Goal: Task Accomplishment & Management: Manage account settings

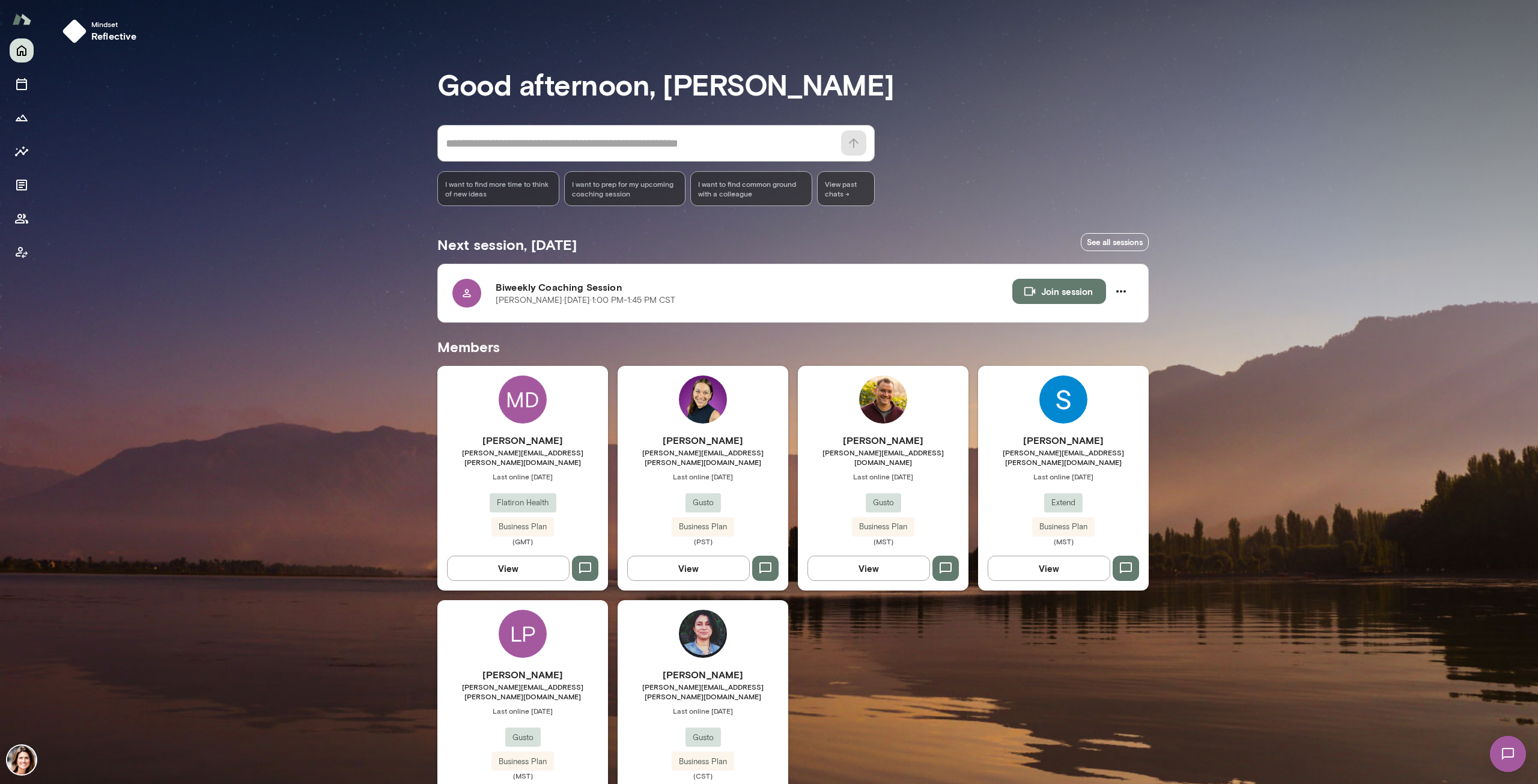
click at [509, 670] on h6 "[PERSON_NAME]" at bounding box center [522, 675] width 171 height 15
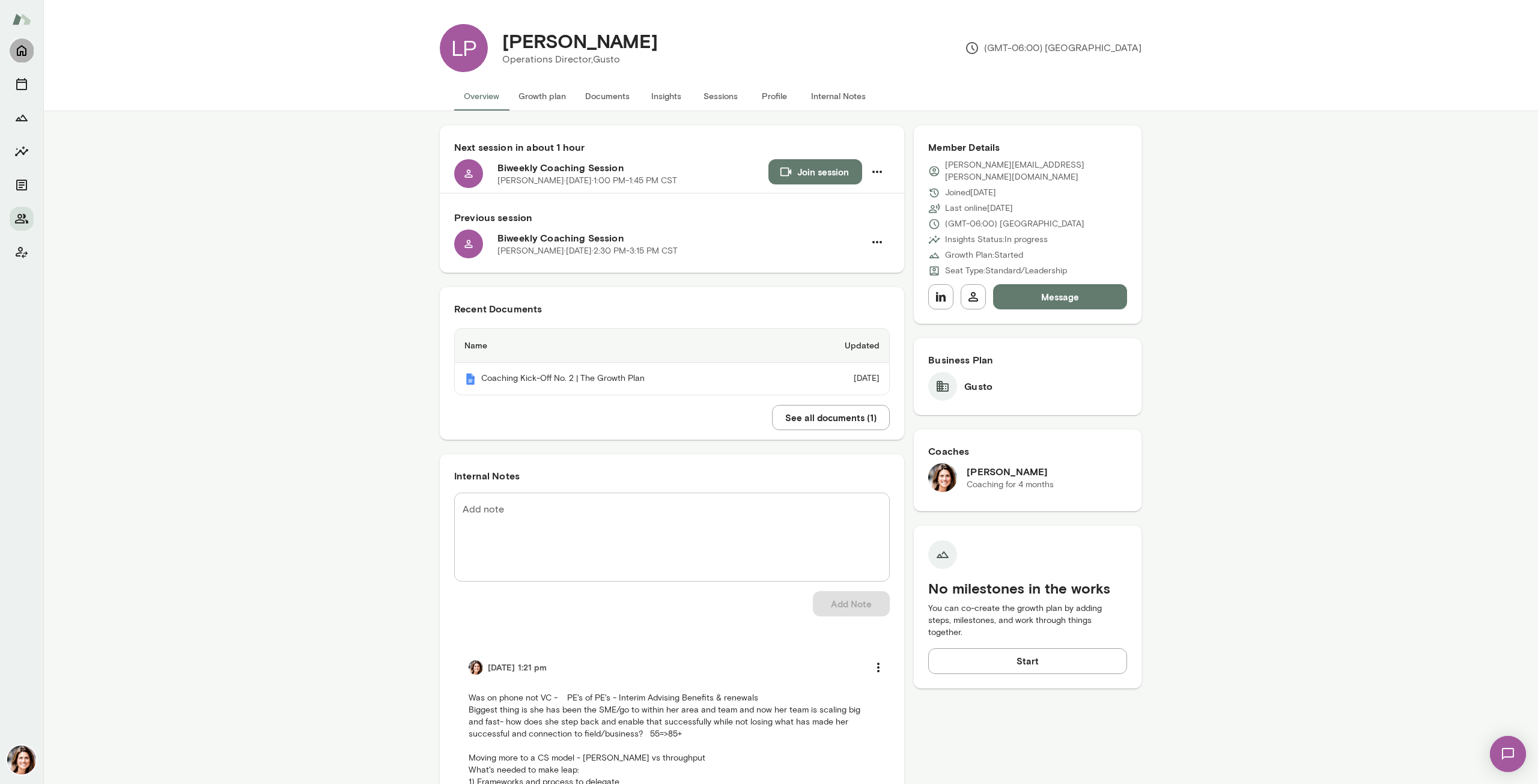
click at [25, 55] on icon "Home" at bounding box center [21, 51] width 10 height 11
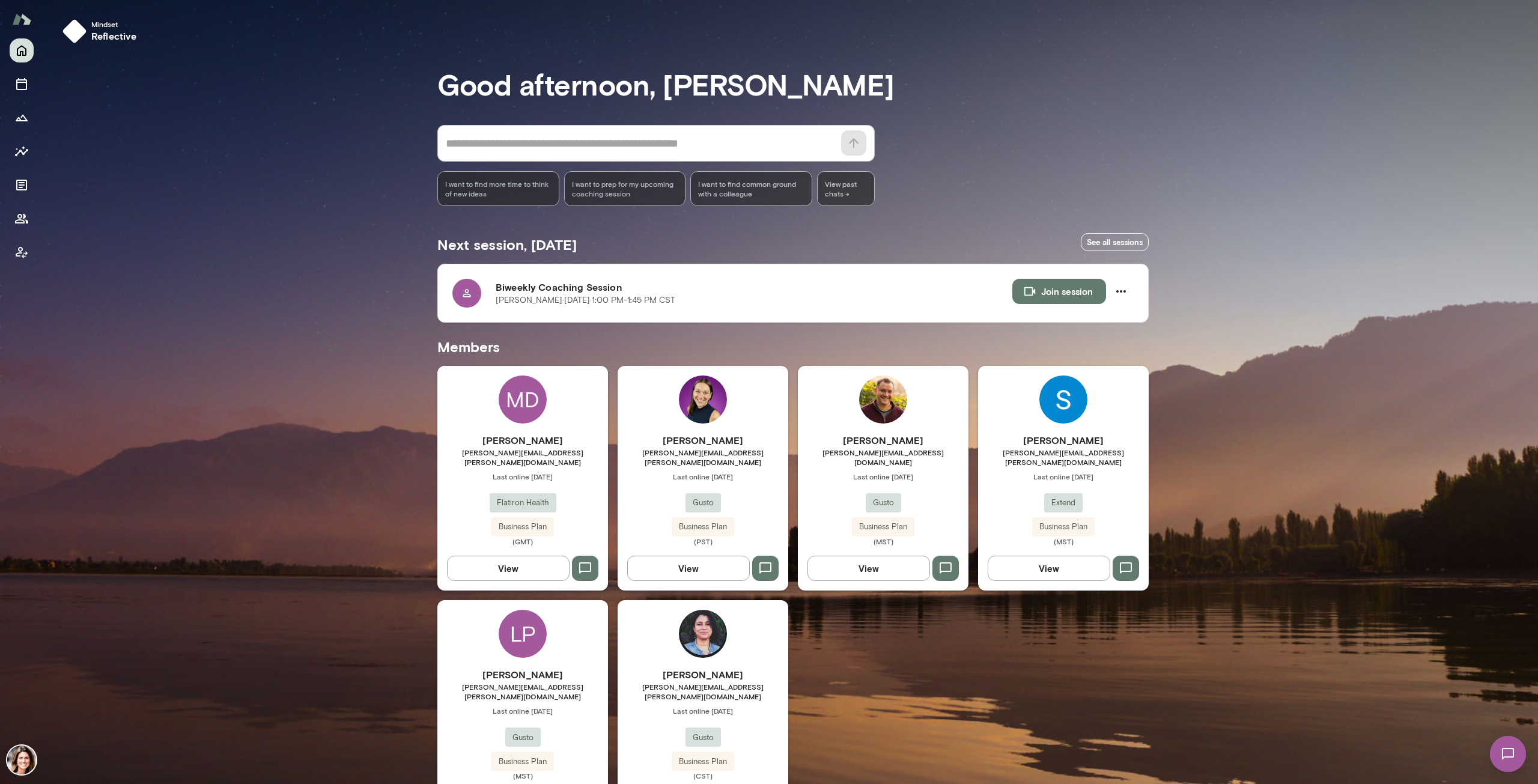
click at [509, 497] on span "Flatiron Health" at bounding box center [522, 502] width 67 height 12
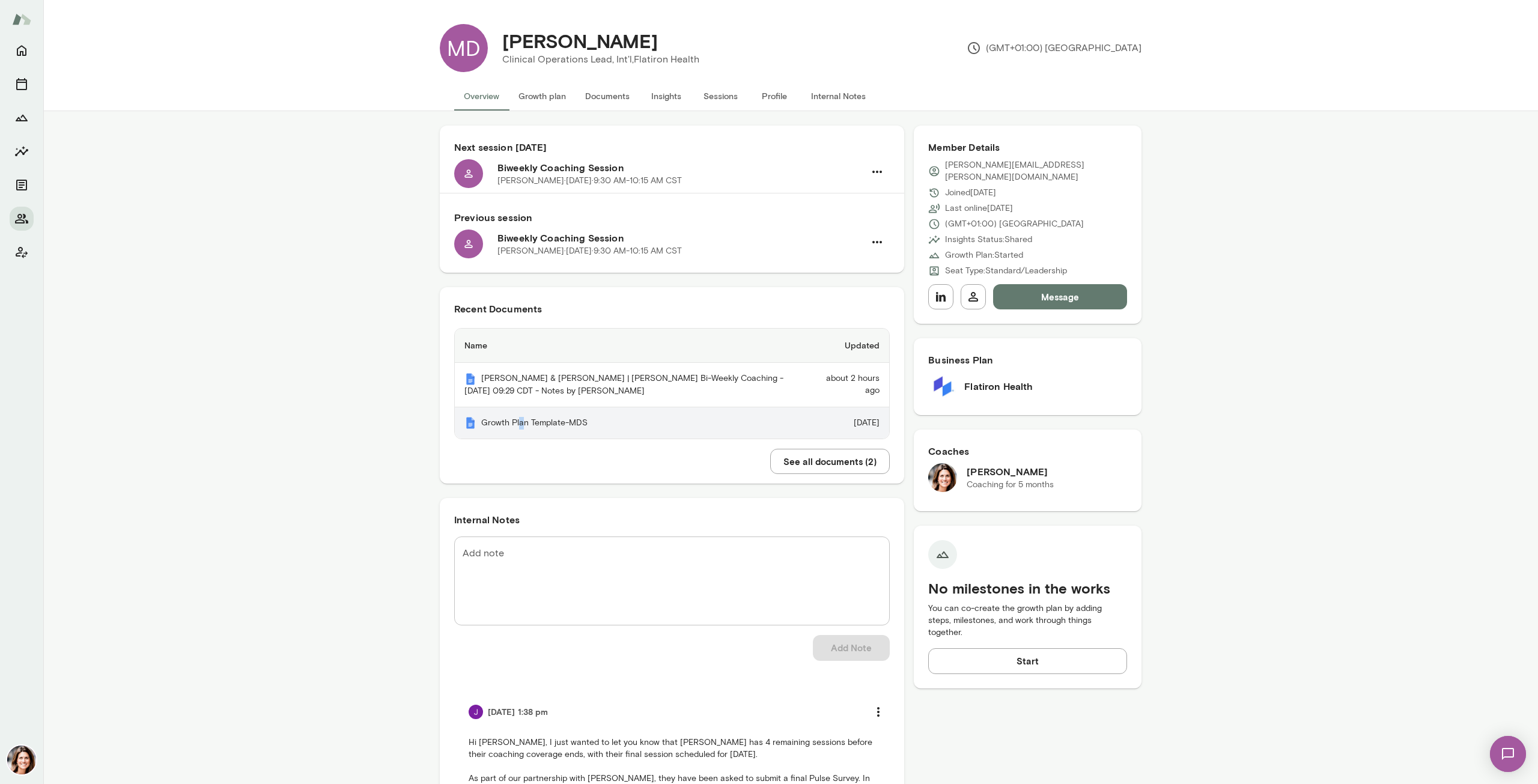
drag, startPoint x: 535, startPoint y: 419, endPoint x: 516, endPoint y: 422, distance: 19.2
click at [516, 422] on th "Growth Plan Template-MDS" at bounding box center [634, 422] width 358 height 32
click at [708, 96] on button "Sessions" at bounding box center [721, 95] width 54 height 29
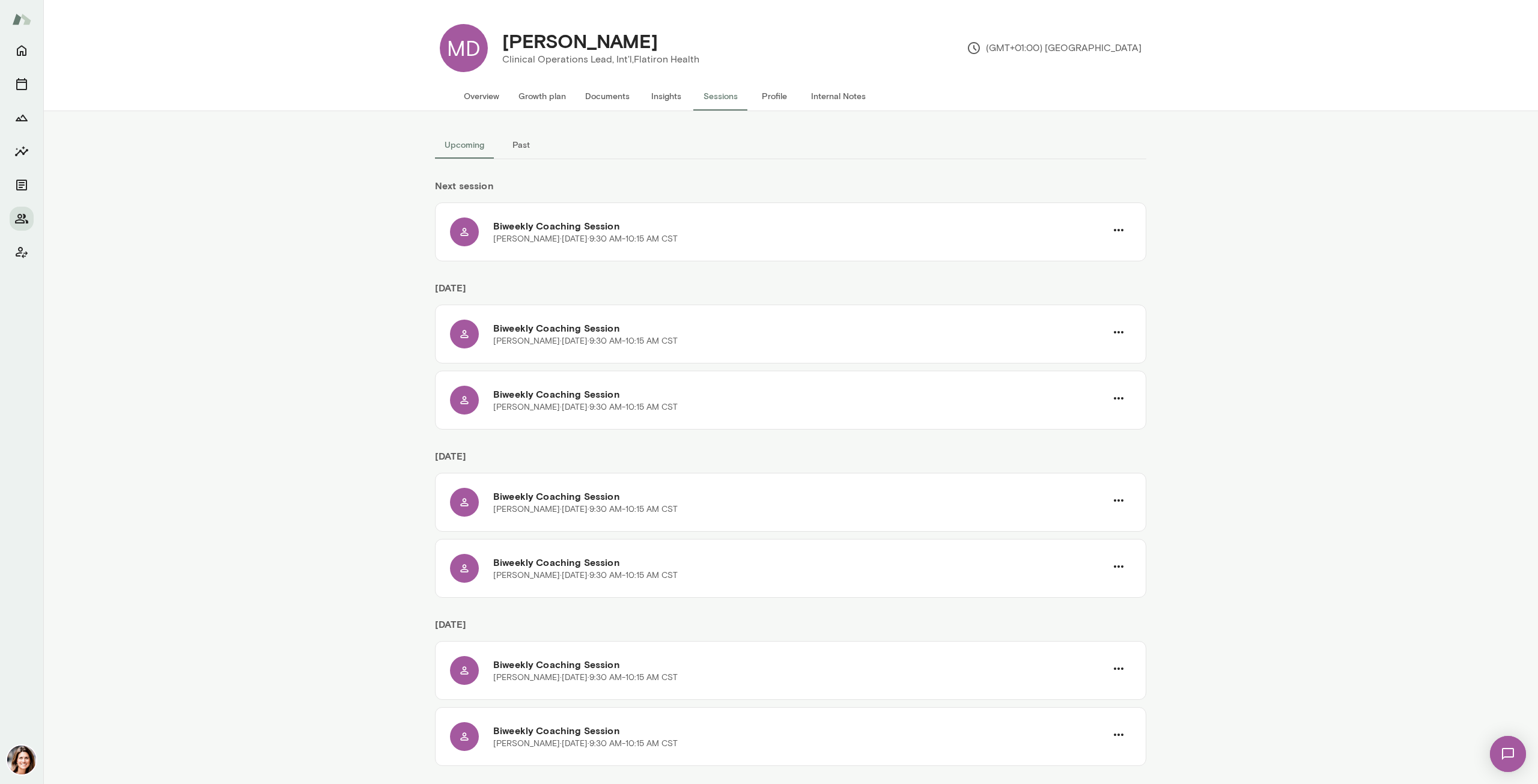
click at [635, 230] on h6 "Biweekly Coaching Session" at bounding box center [799, 226] width 613 height 15
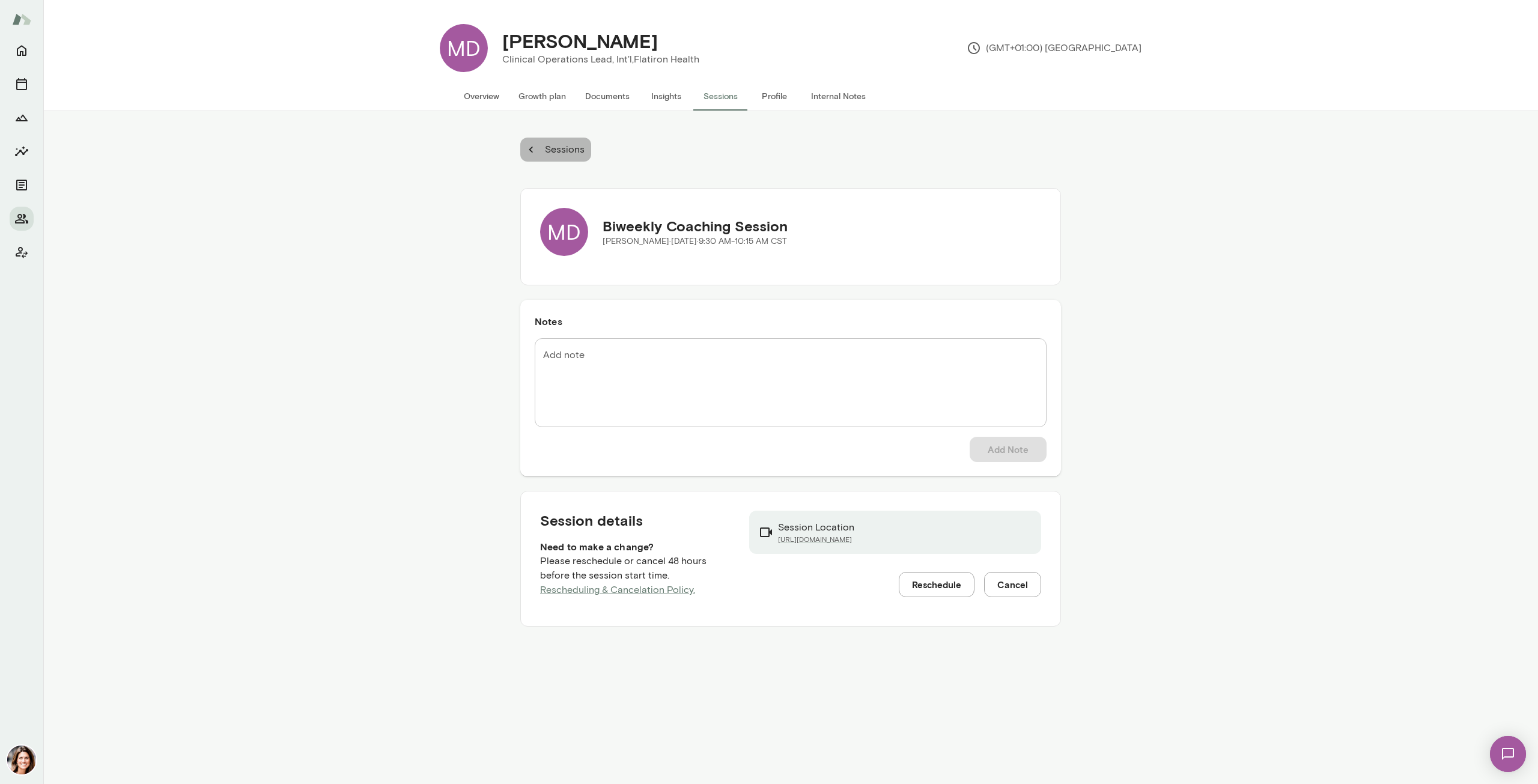
click at [530, 148] on button "Sessions" at bounding box center [555, 150] width 71 height 24
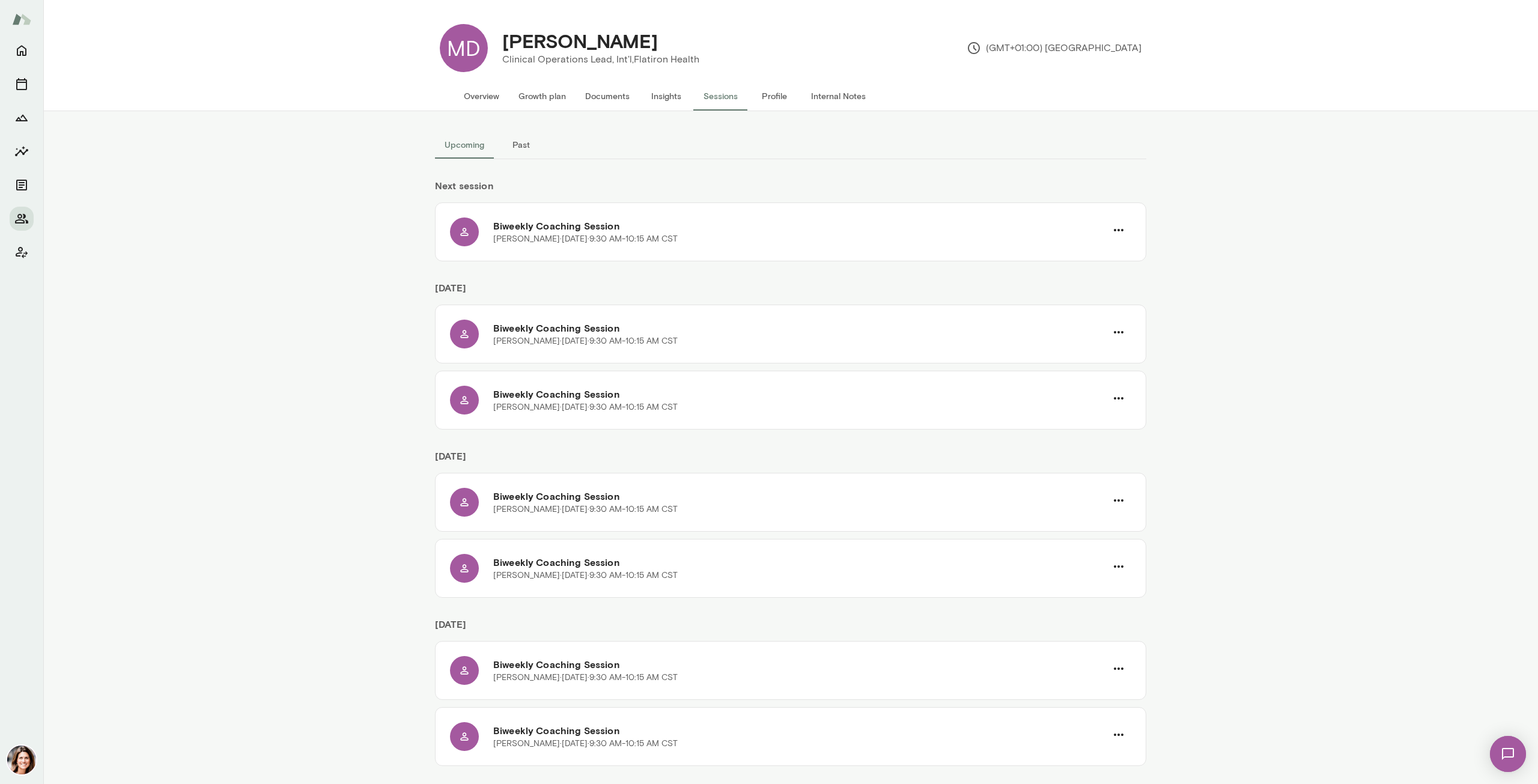
click at [517, 144] on button "Past" at bounding box center [521, 144] width 54 height 29
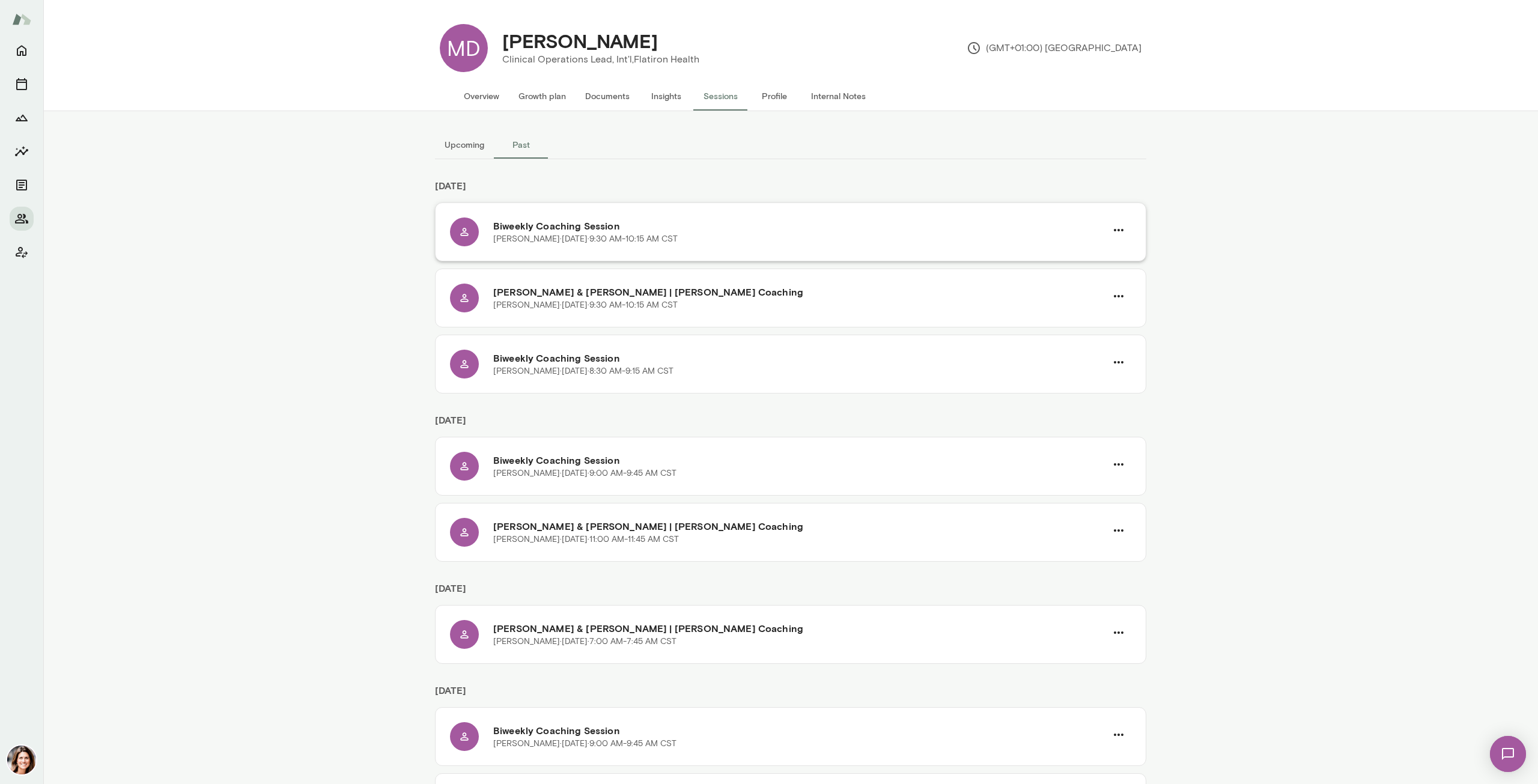
click at [591, 231] on h6 "Biweekly Coaching Session" at bounding box center [799, 226] width 613 height 15
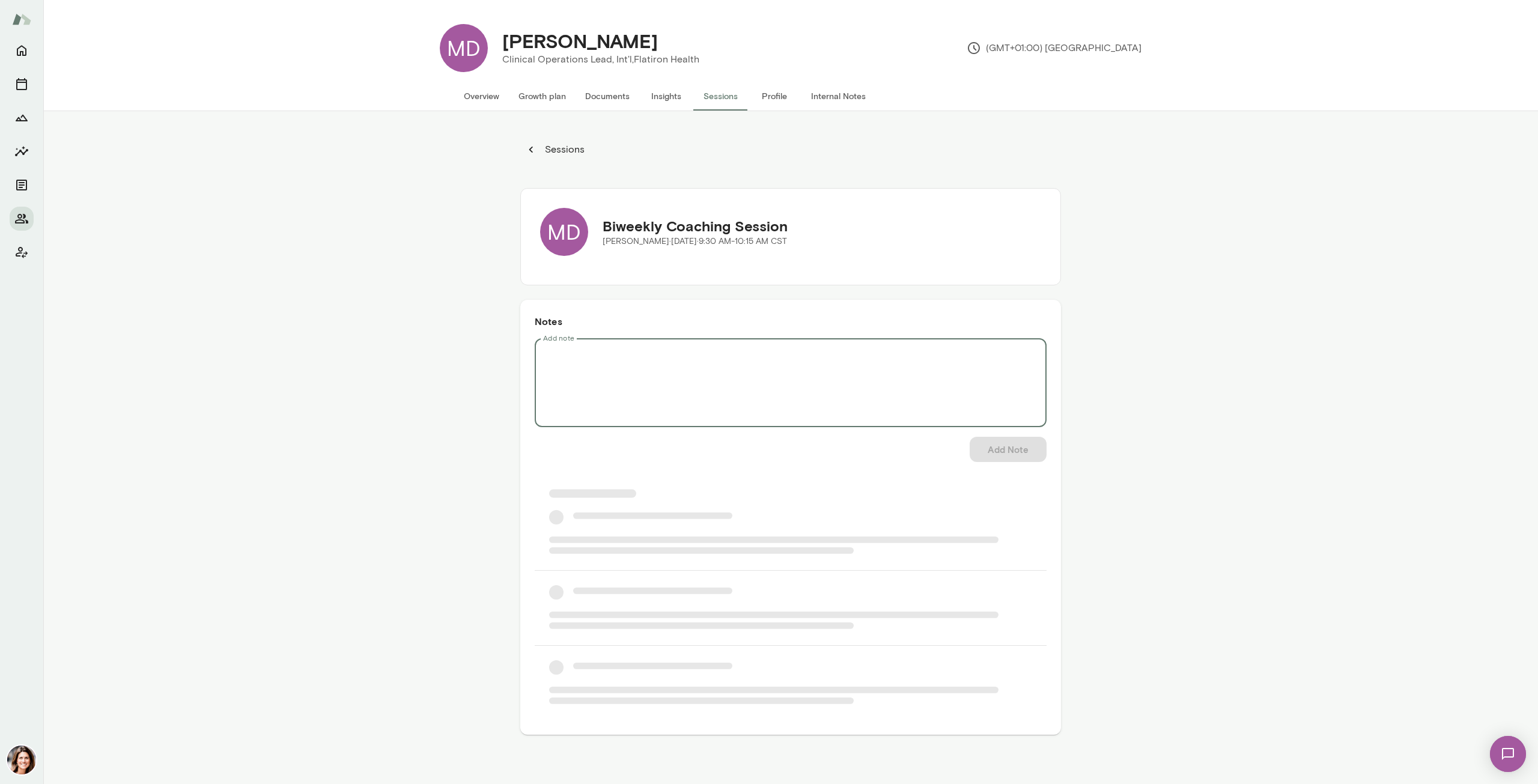
click at [611, 379] on textarea "Add note" at bounding box center [790, 383] width 495 height 69
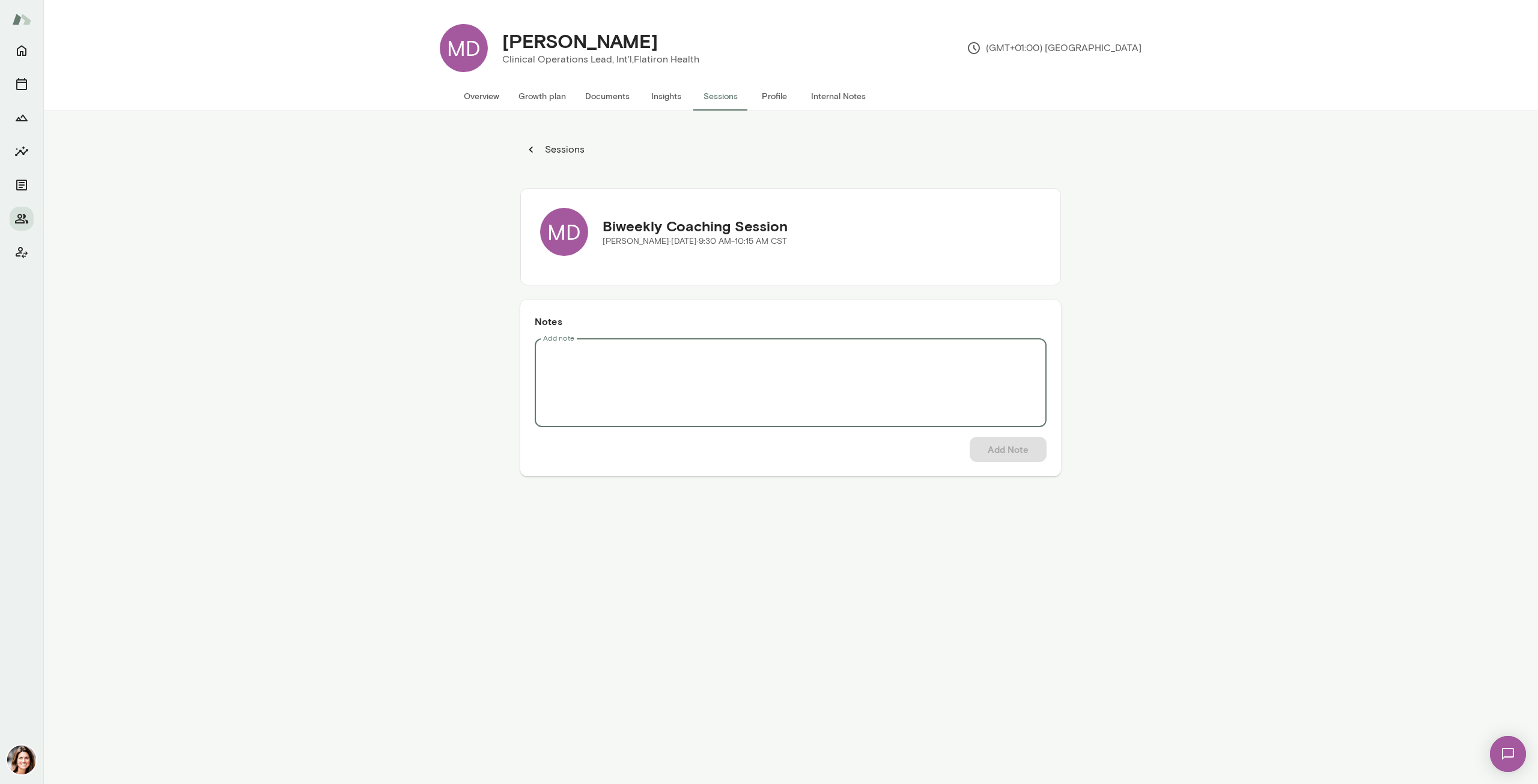
click at [735, 359] on textarea "Add note" at bounding box center [790, 383] width 495 height 69
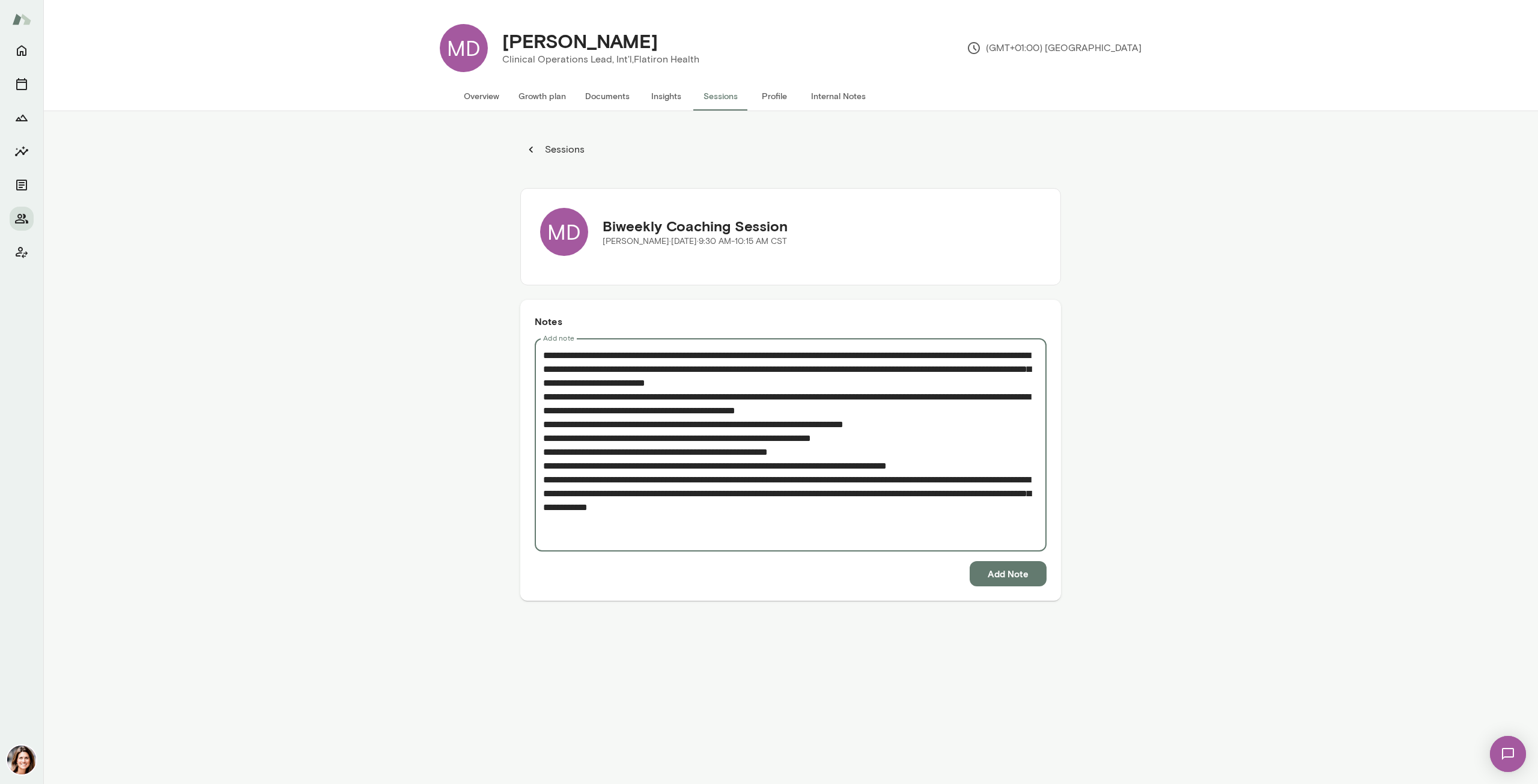
click at [784, 506] on textarea "Add note" at bounding box center [790, 445] width 495 height 194
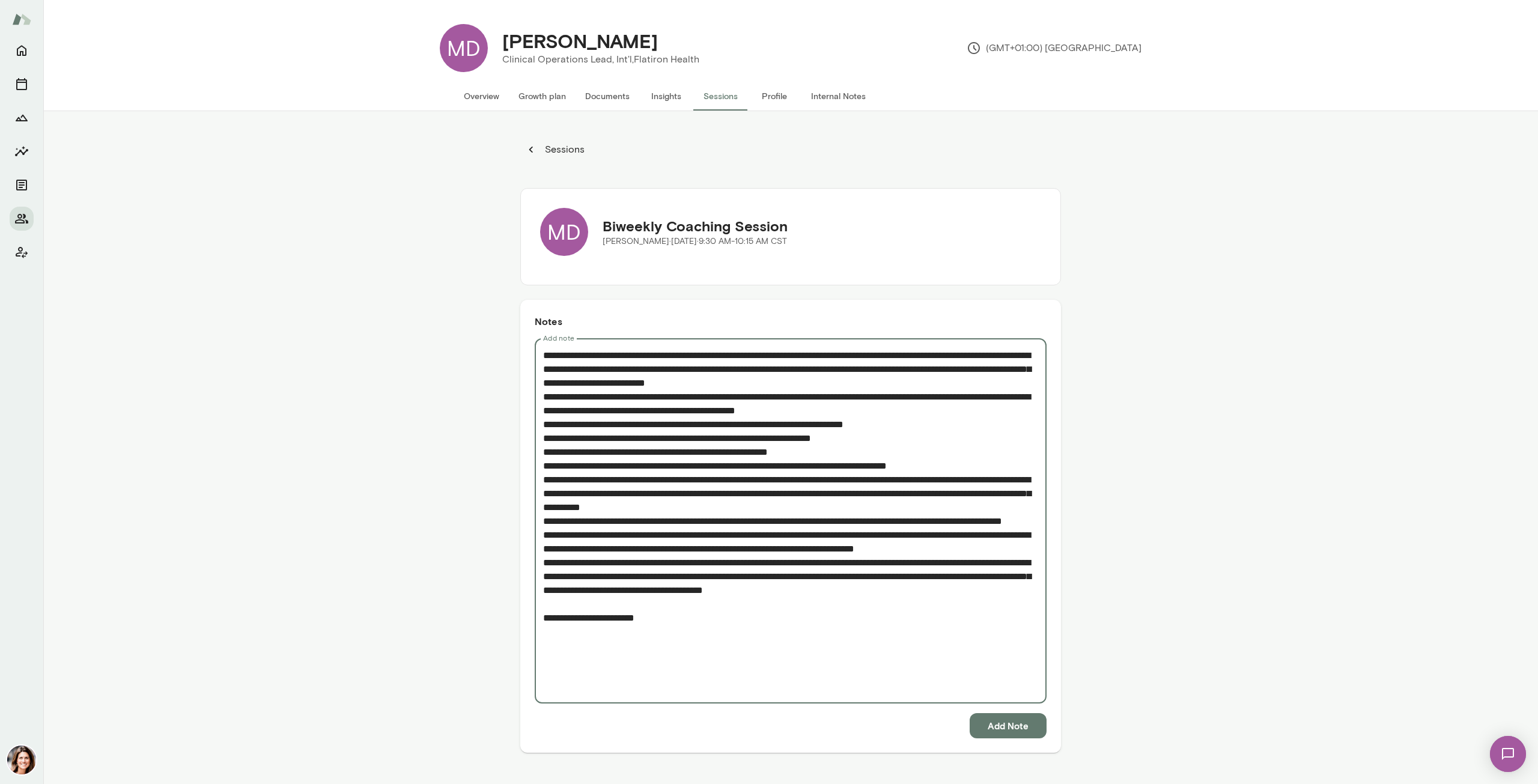
type textarea "**********"
click at [582, 658] on textarea "Add note" at bounding box center [790, 521] width 495 height 345
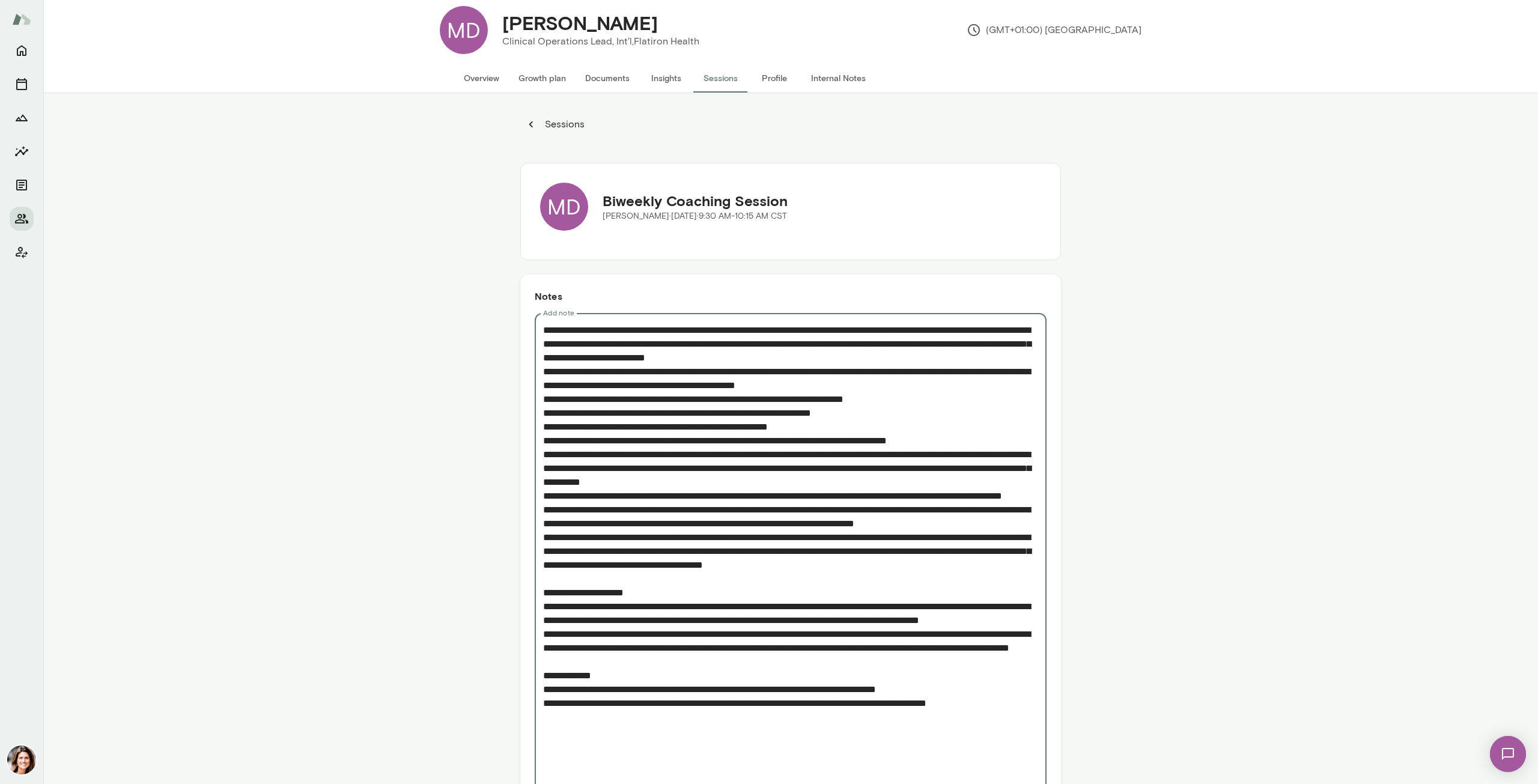
scroll to position [10, 0]
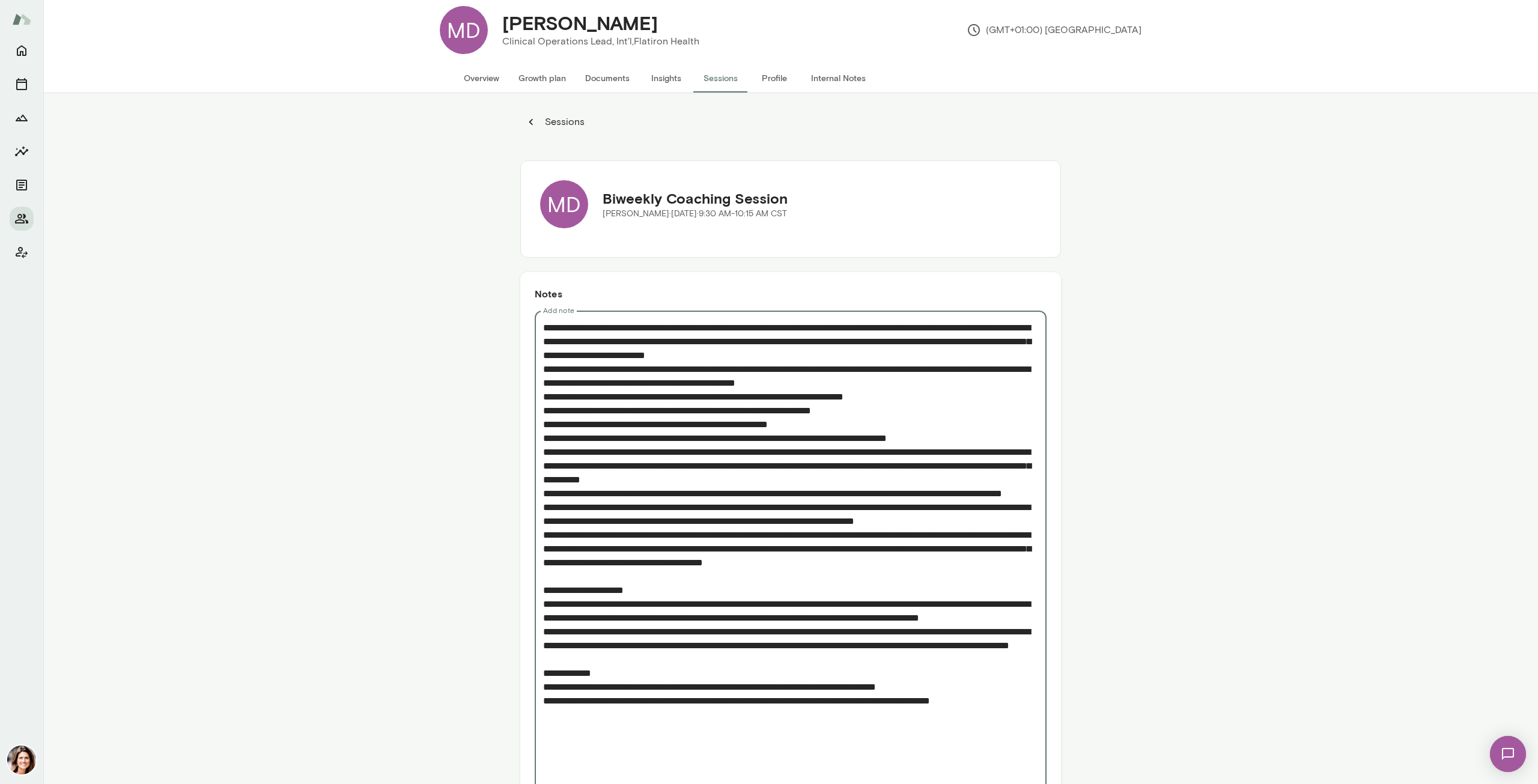
paste textarea "**********"
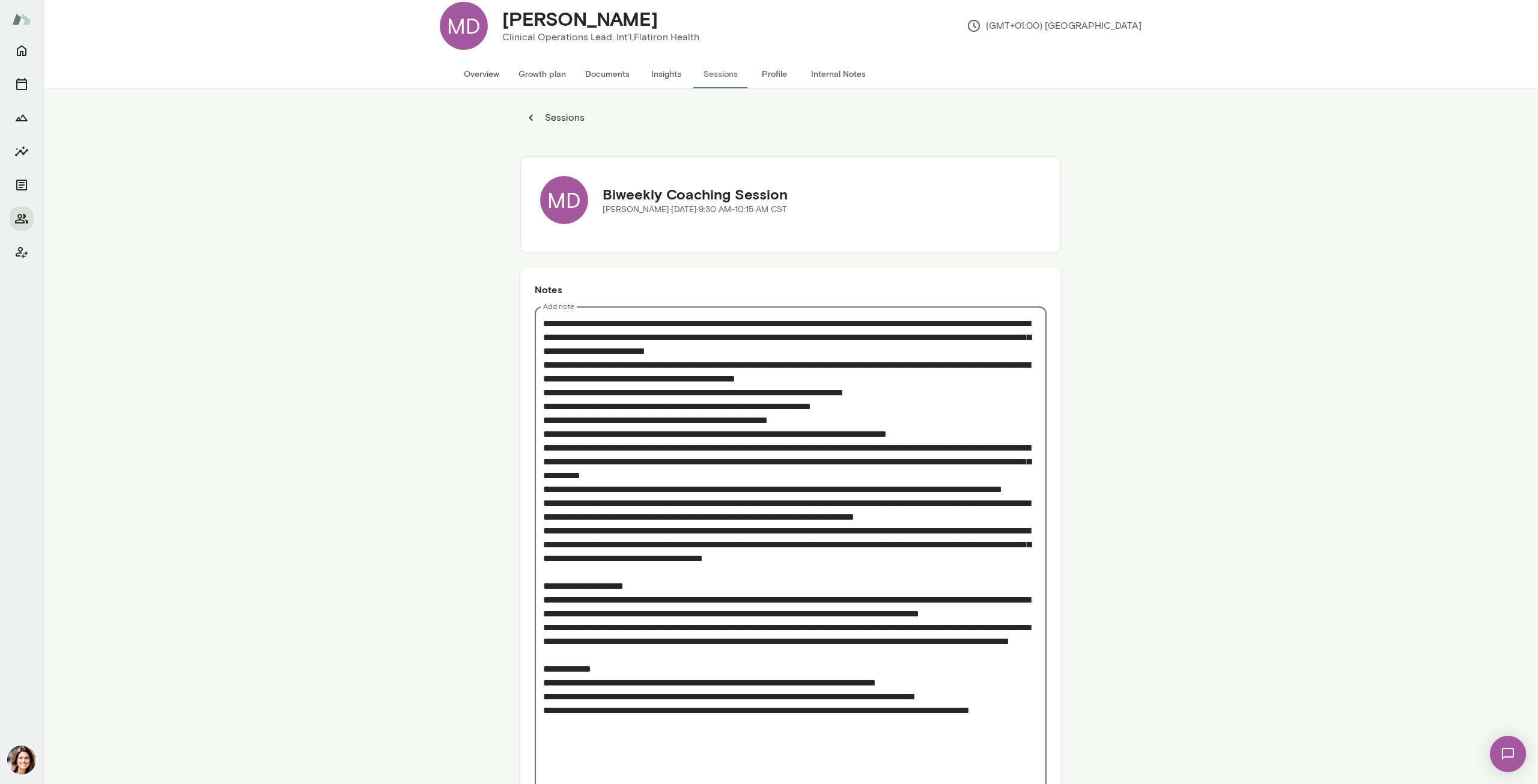
drag, startPoint x: 697, startPoint y: 777, endPoint x: 531, endPoint y: 764, distance: 166.5
click at [535, 764] on div "* Add note" at bounding box center [791, 572] width 512 height 531
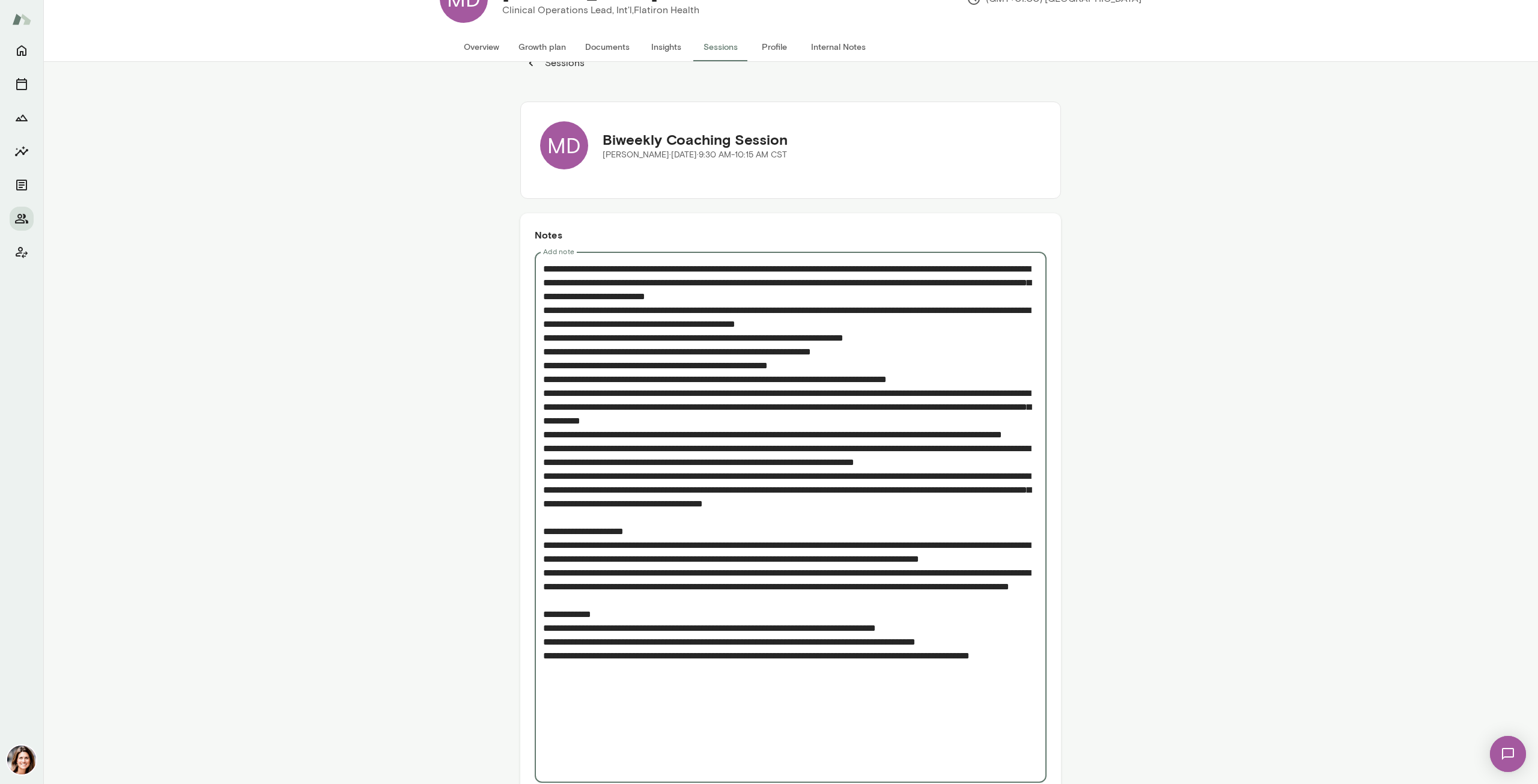
scroll to position [111, 0]
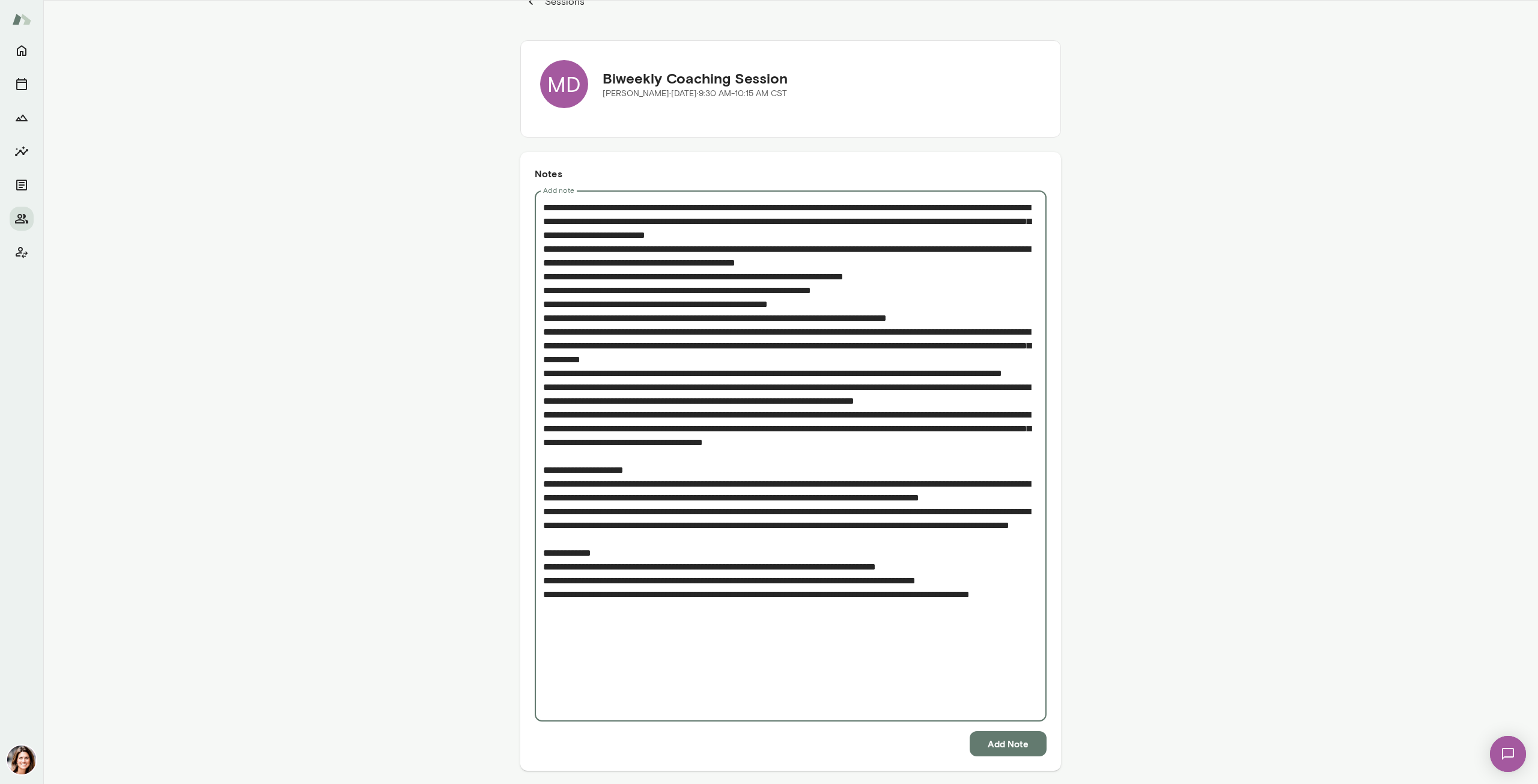
click at [953, 688] on textarea "Add note" at bounding box center [790, 455] width 495 height 511
type textarea "**********"
click at [970, 739] on button "Add Note" at bounding box center [1008, 744] width 77 height 25
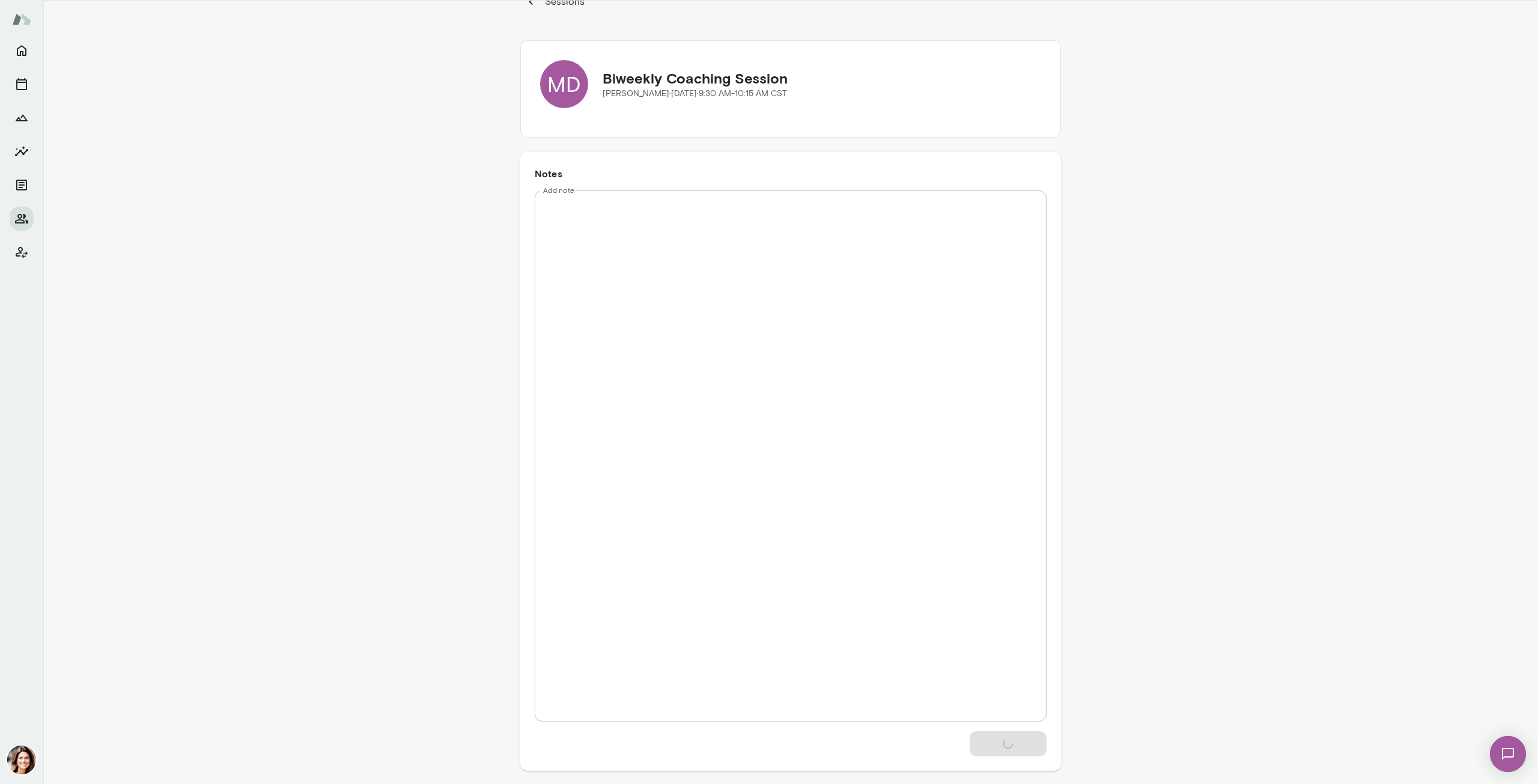
scroll to position [0, 0]
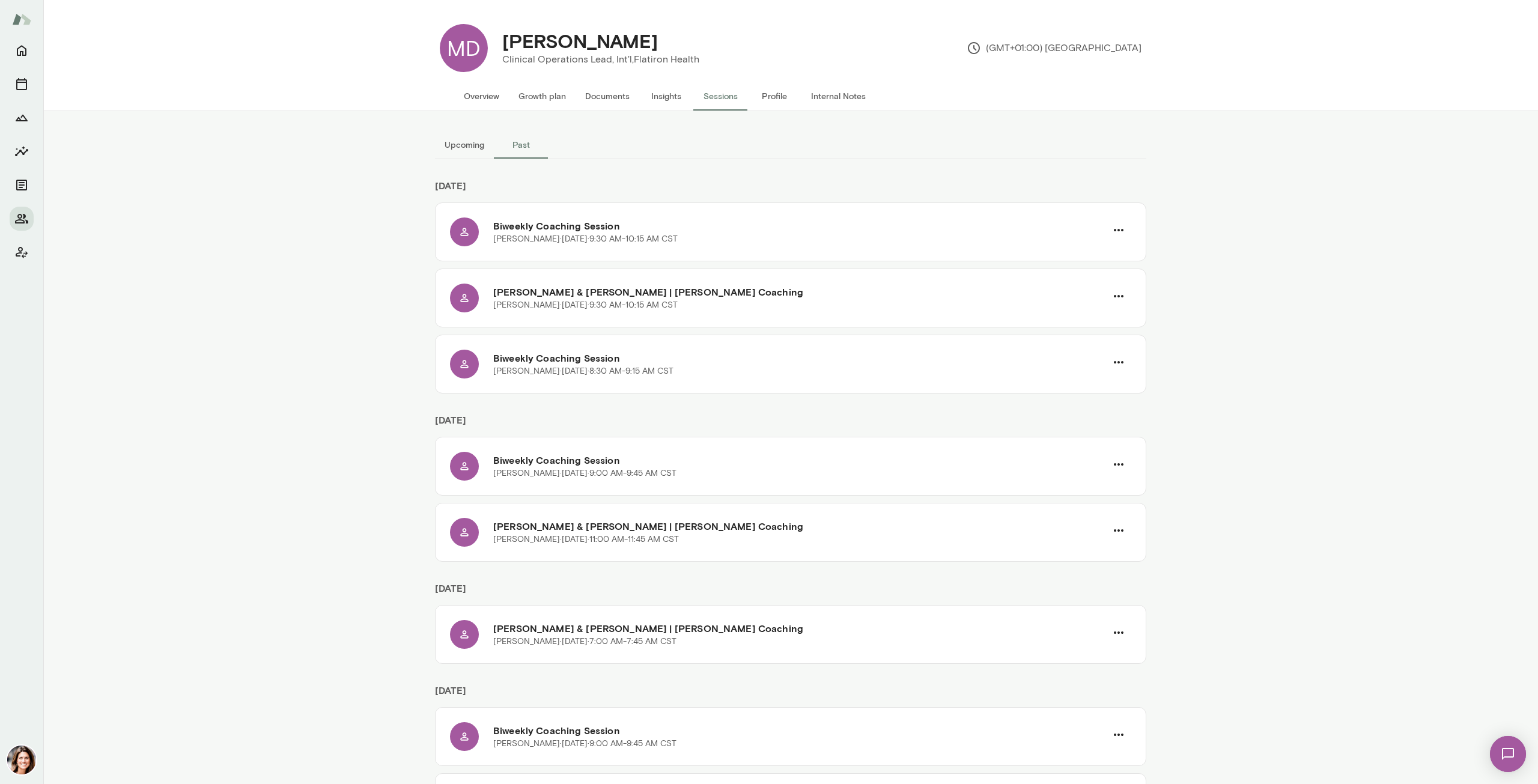
click at [1500, 743] on span "1" at bounding box center [1497, 746] width 5 height 10
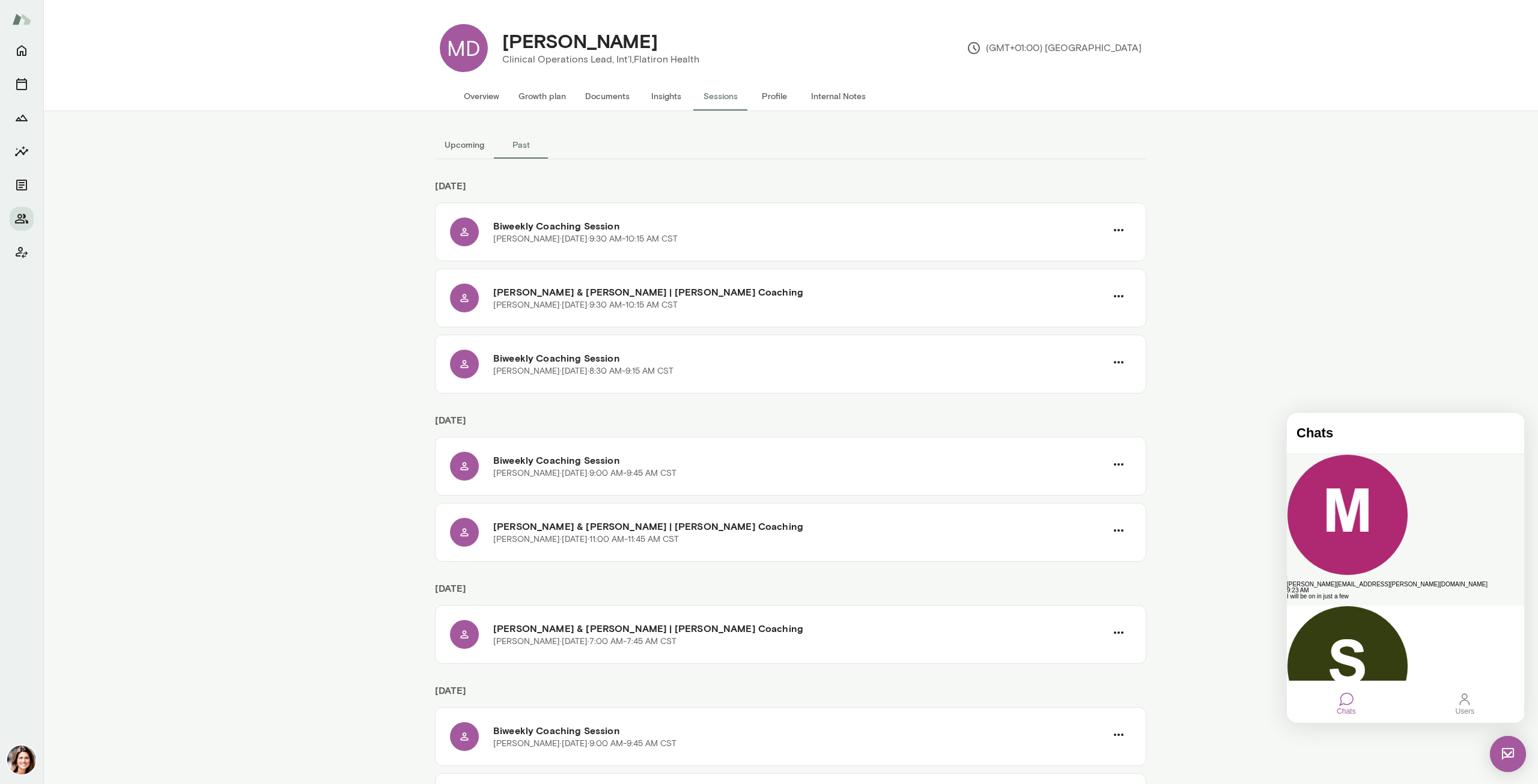
click at [1359, 582] on div "[PERSON_NAME][EMAIL_ADDRESS][PERSON_NAME][DOMAIN_NAME]" at bounding box center [1405, 585] width 237 height 6
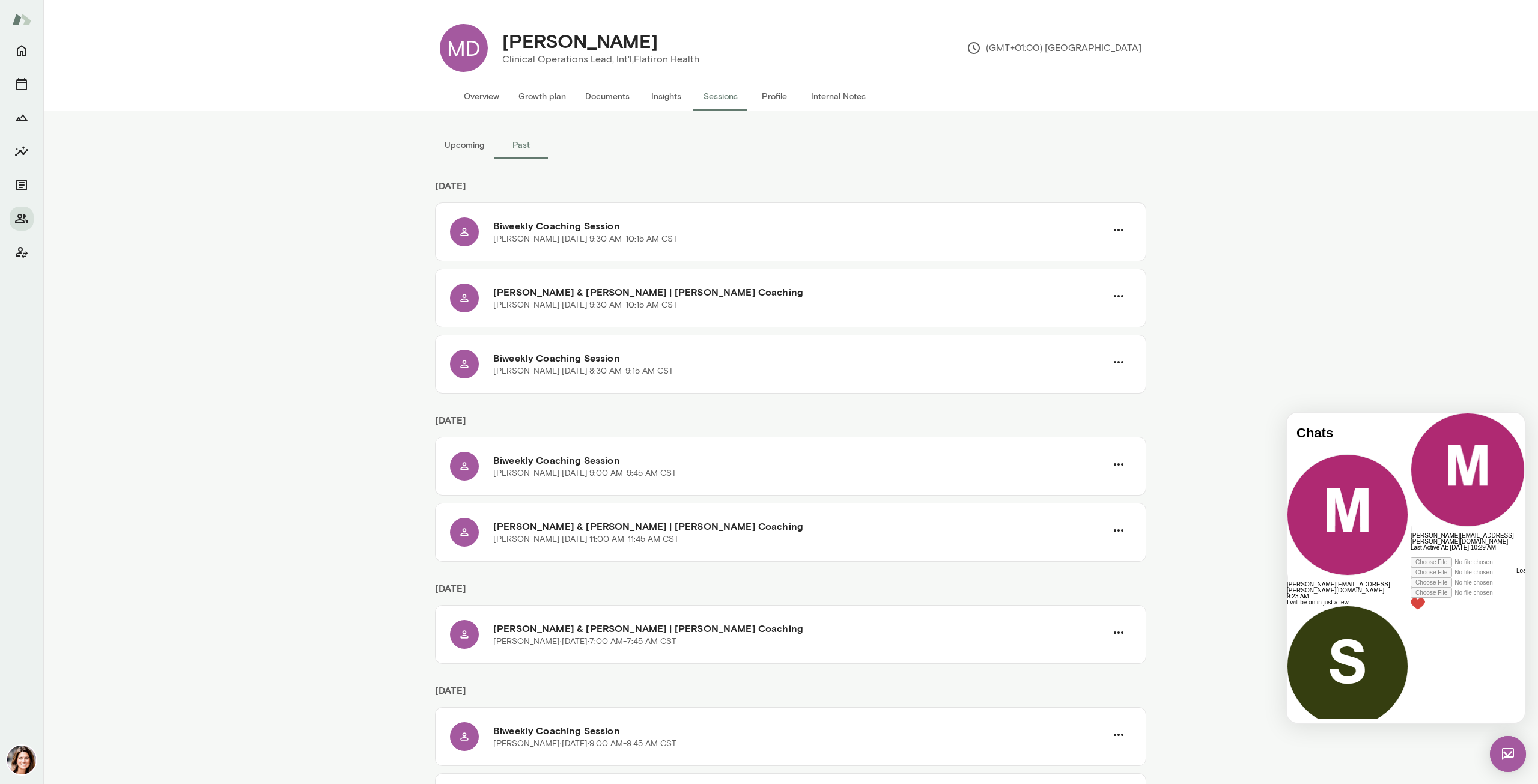
scroll to position [2377, 0]
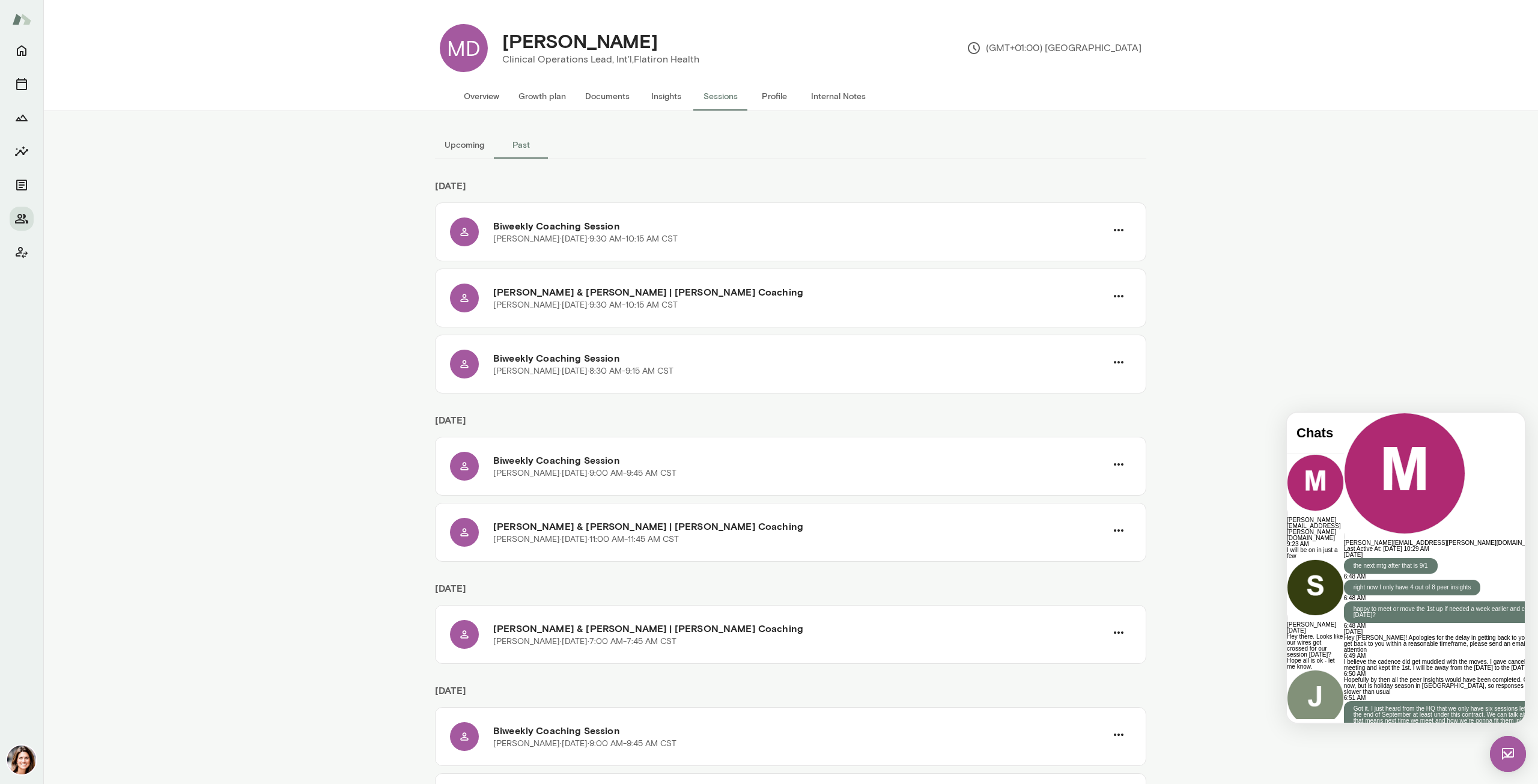
scroll to position [2454, 0]
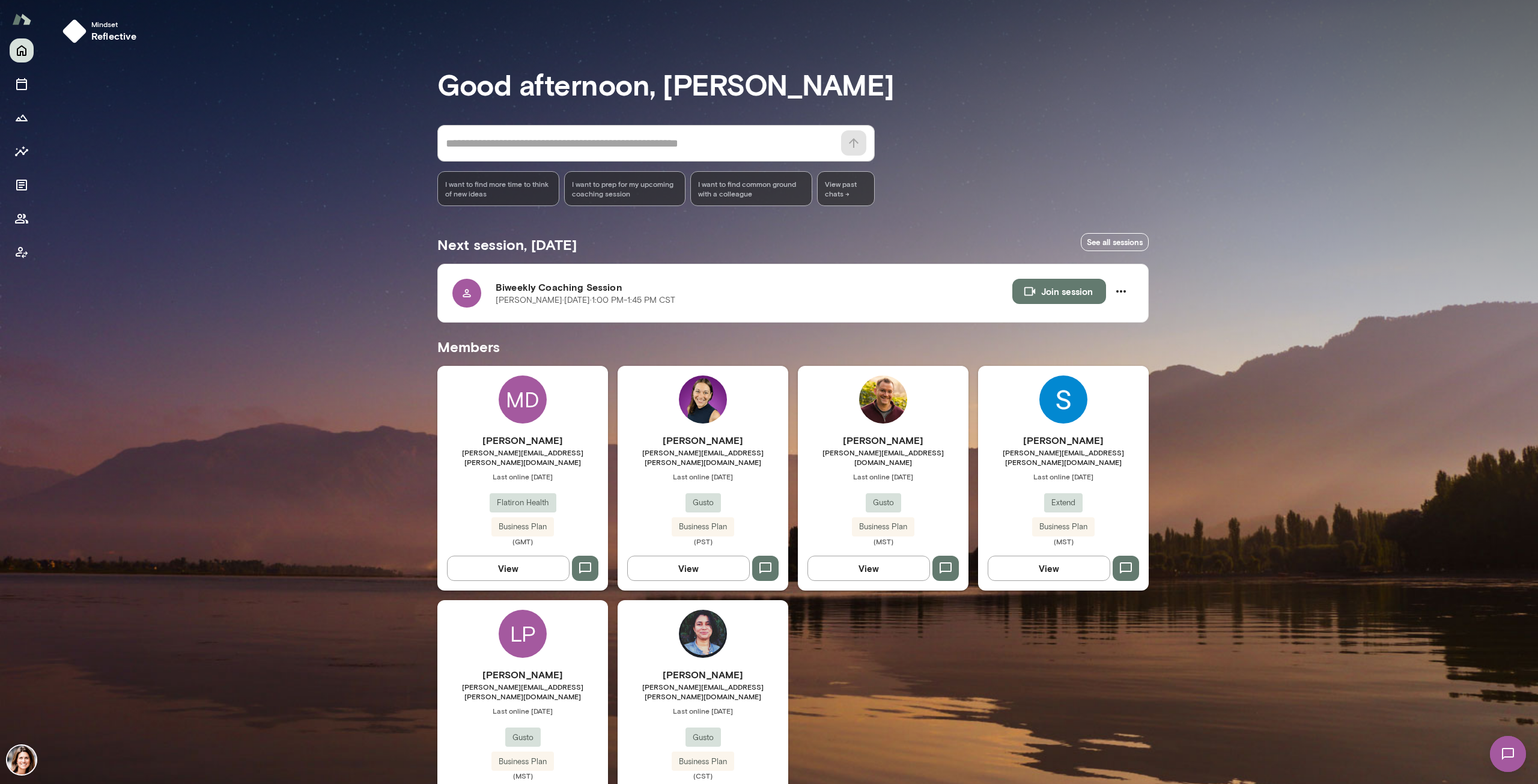
click at [693, 471] on div "Rehana Manejwala rehana.manejwala@gusto.com Last online September 15 Gusto Busi…" at bounding box center [703, 489] width 171 height 113
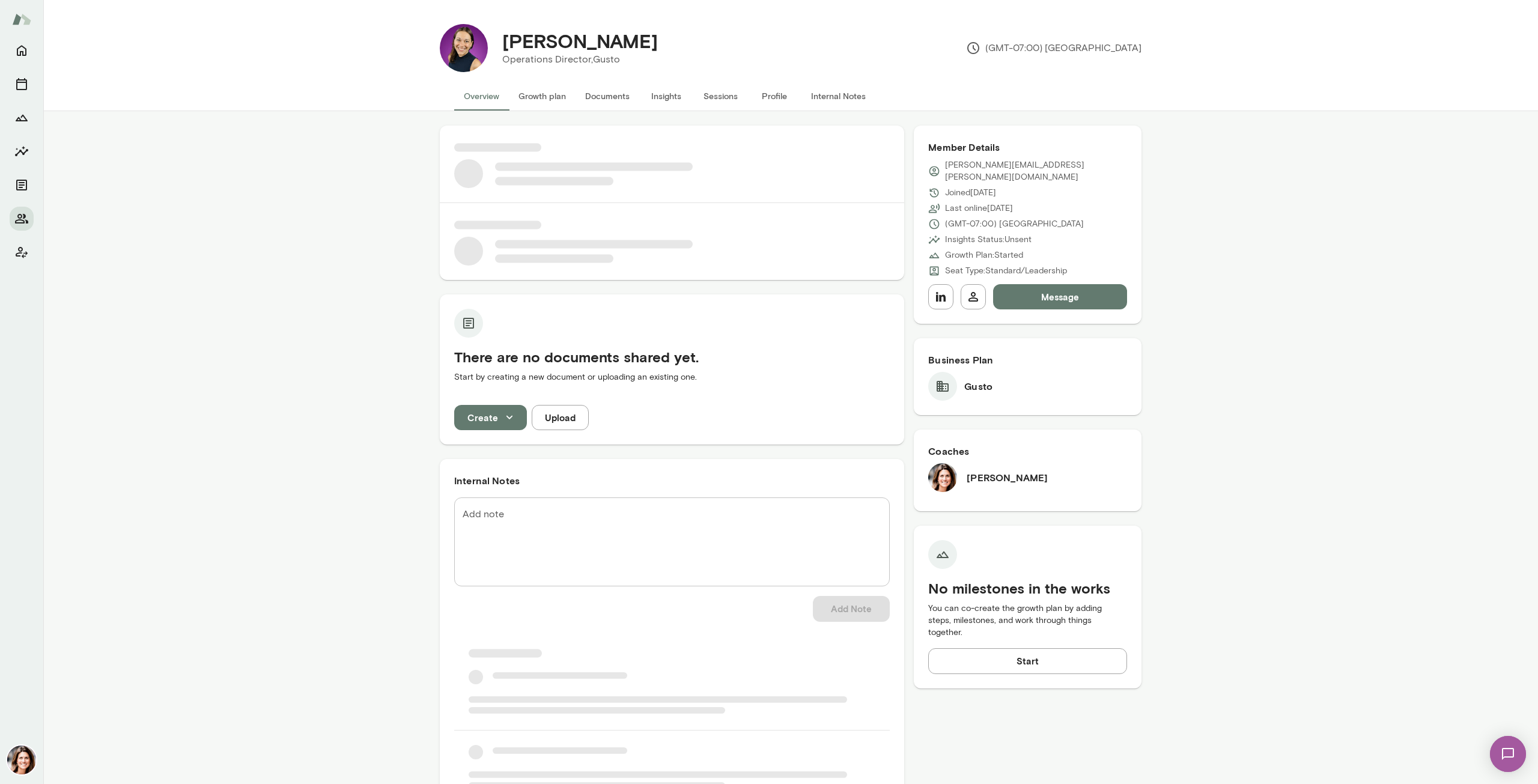
click at [715, 95] on button "Sessions" at bounding box center [721, 95] width 54 height 29
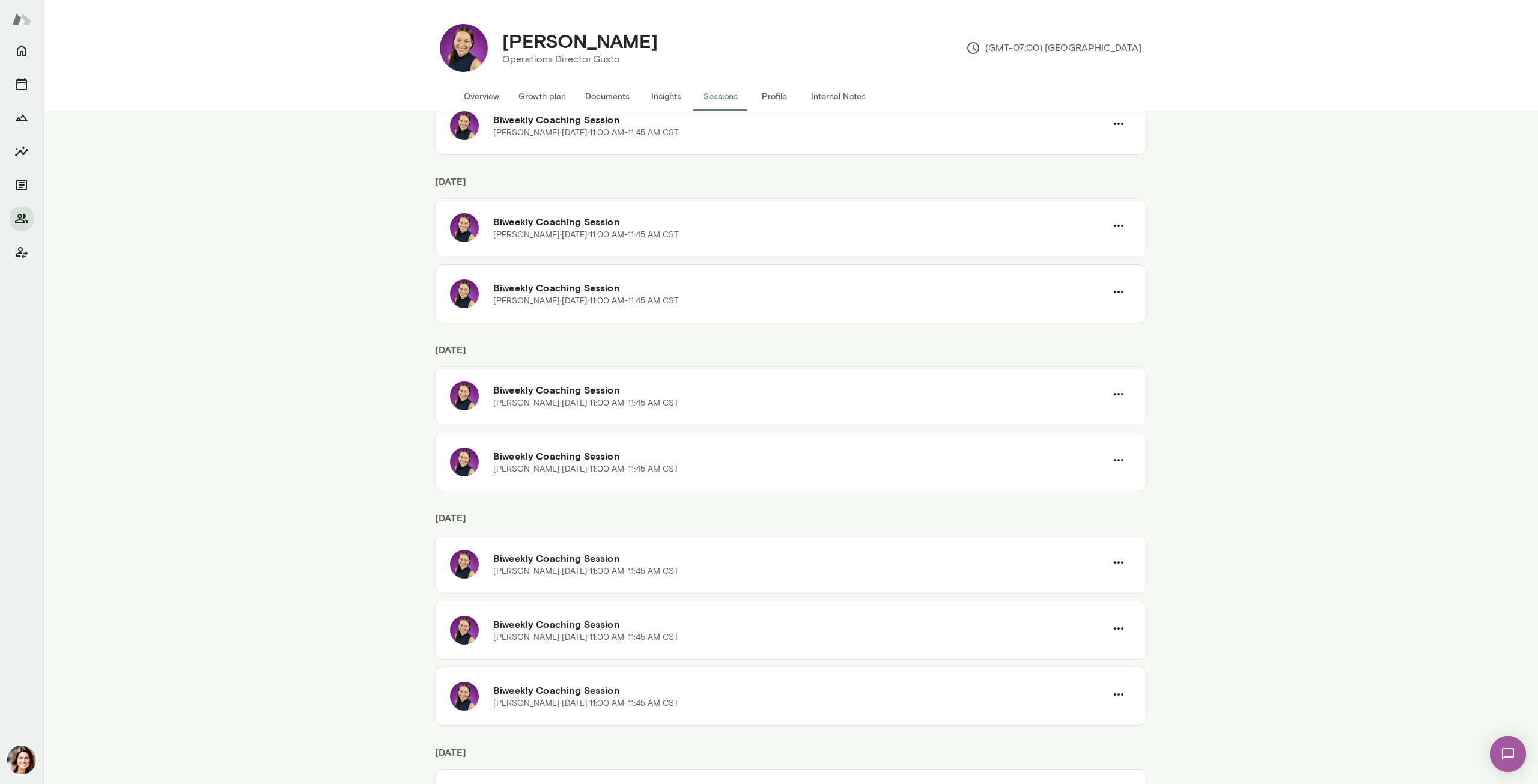
scroll to position [1081, 0]
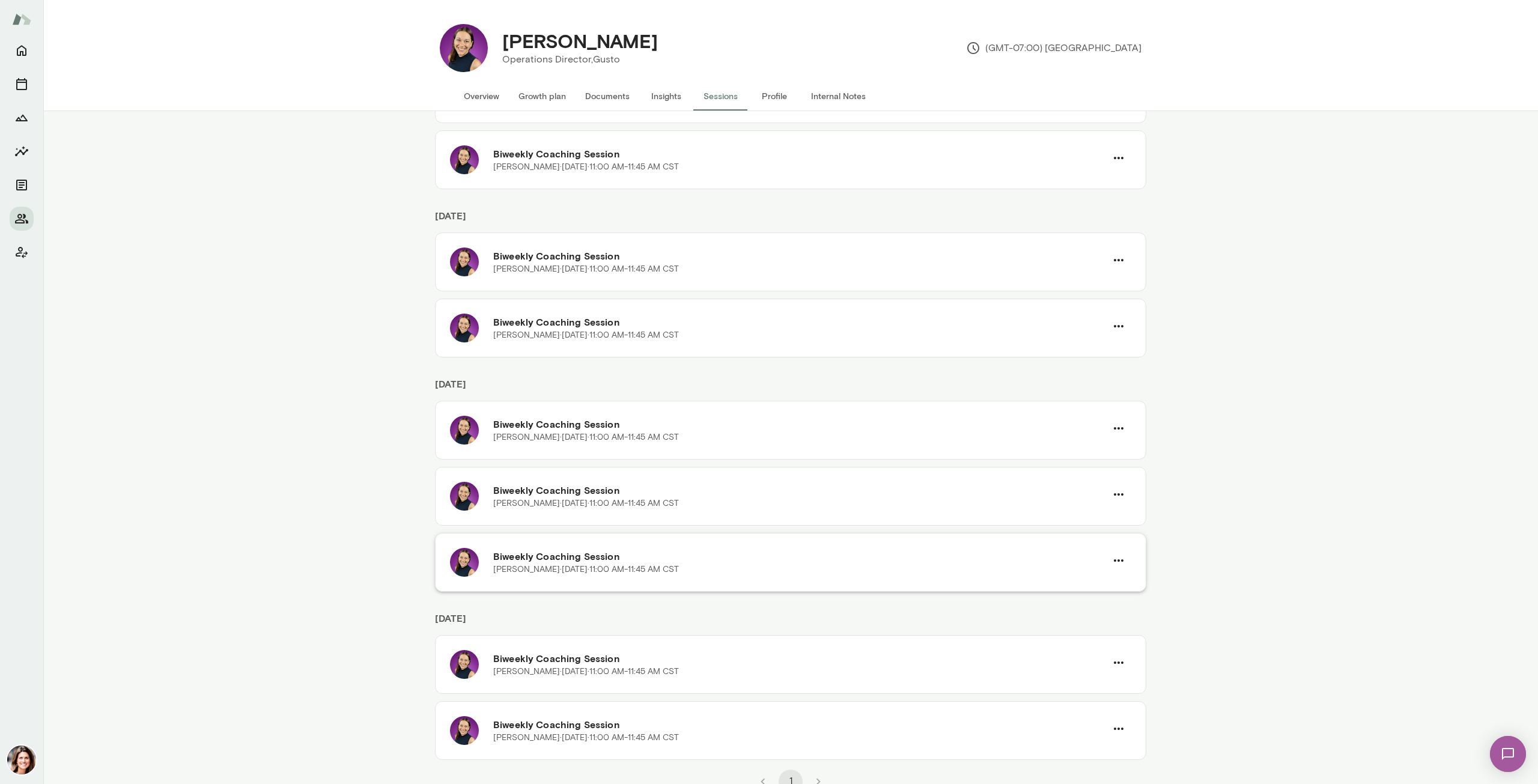
click at [576, 549] on h6 "Biweekly Coaching Session" at bounding box center [799, 556] width 613 height 15
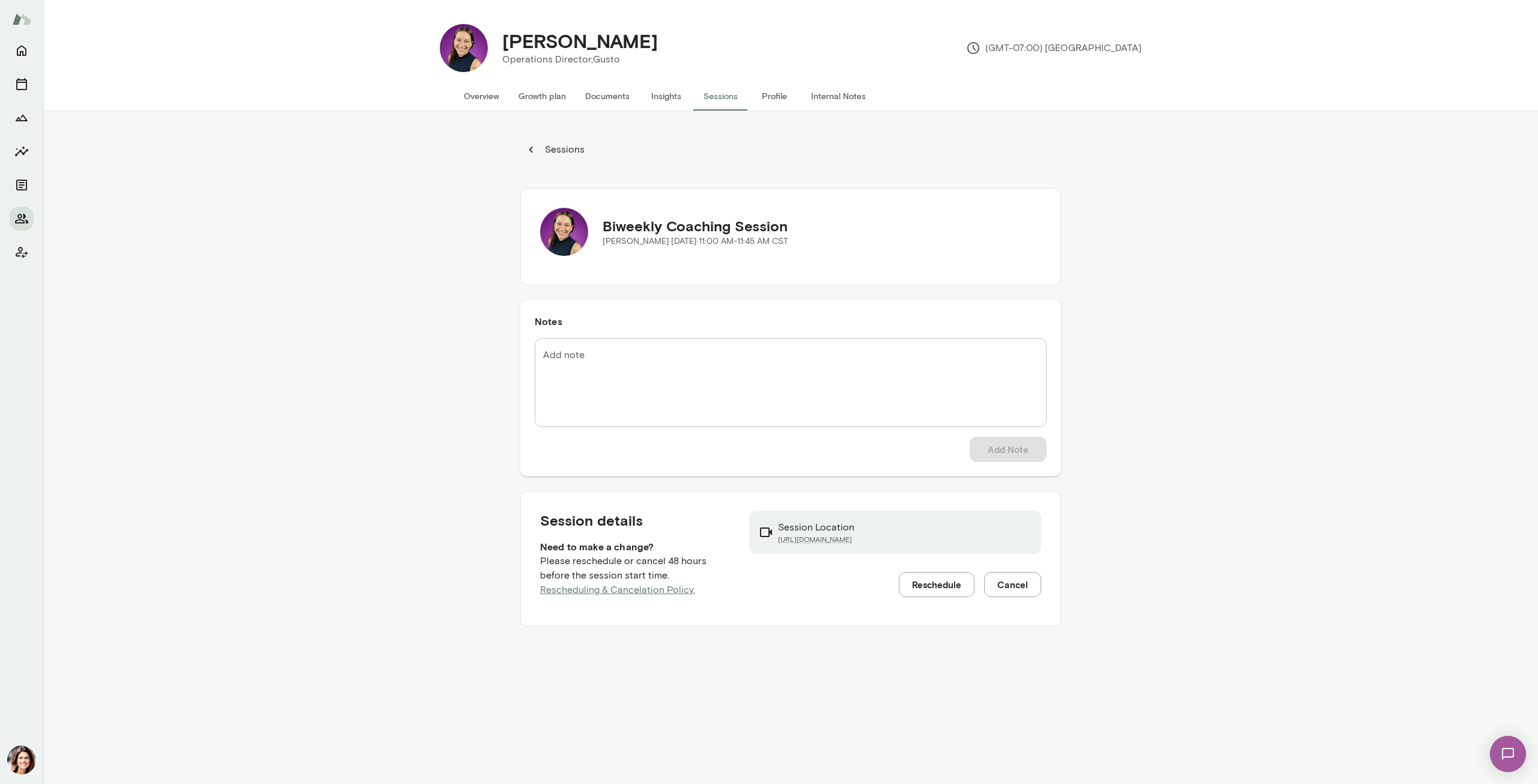
click at [922, 589] on button "Reschedule" at bounding box center [936, 585] width 76 height 25
